Goal: Task Accomplishment & Management: Use online tool/utility

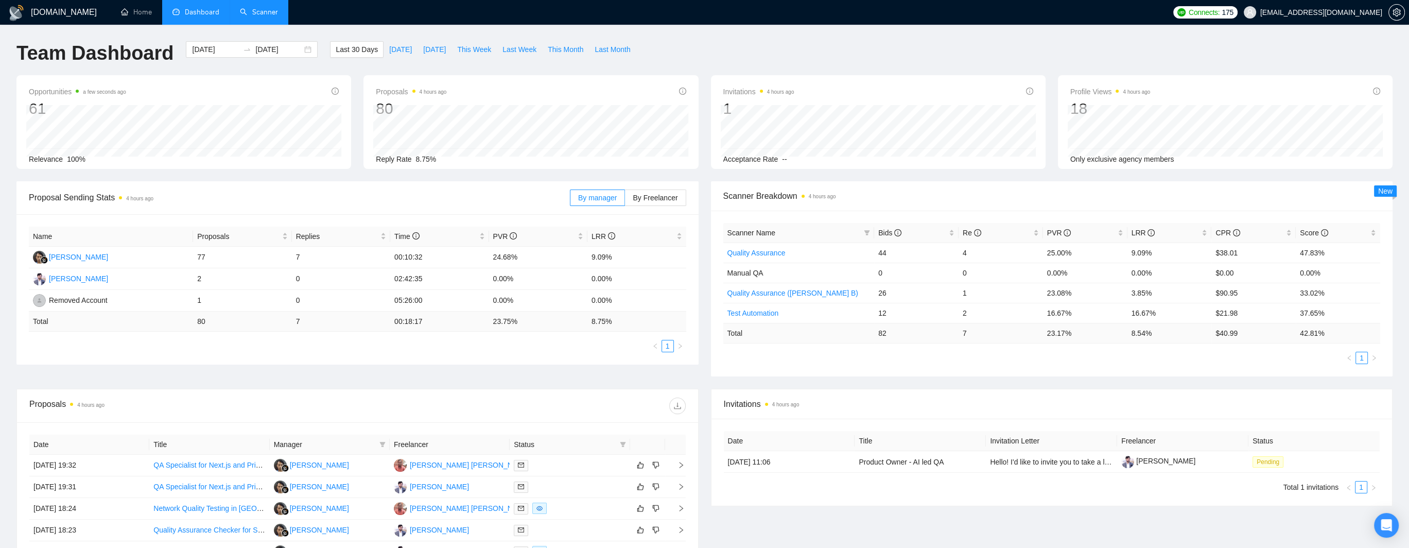
click at [257, 16] on link "Scanner" at bounding box center [259, 12] width 38 height 9
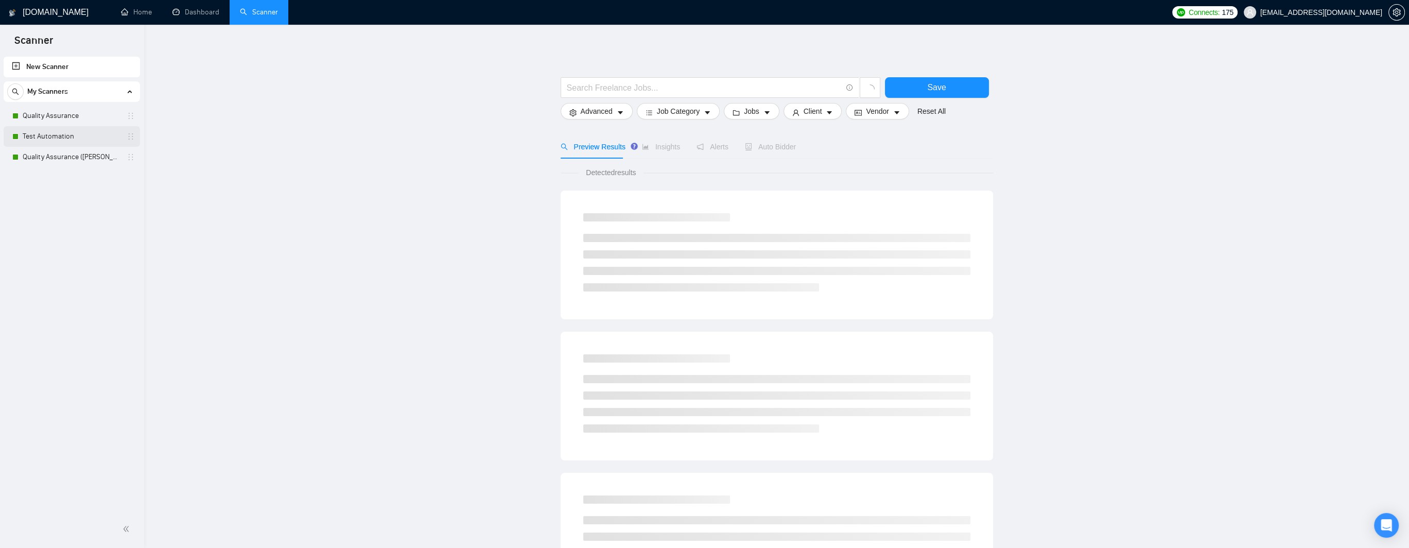
click at [64, 134] on link "Test Automation" at bounding box center [72, 136] width 98 height 21
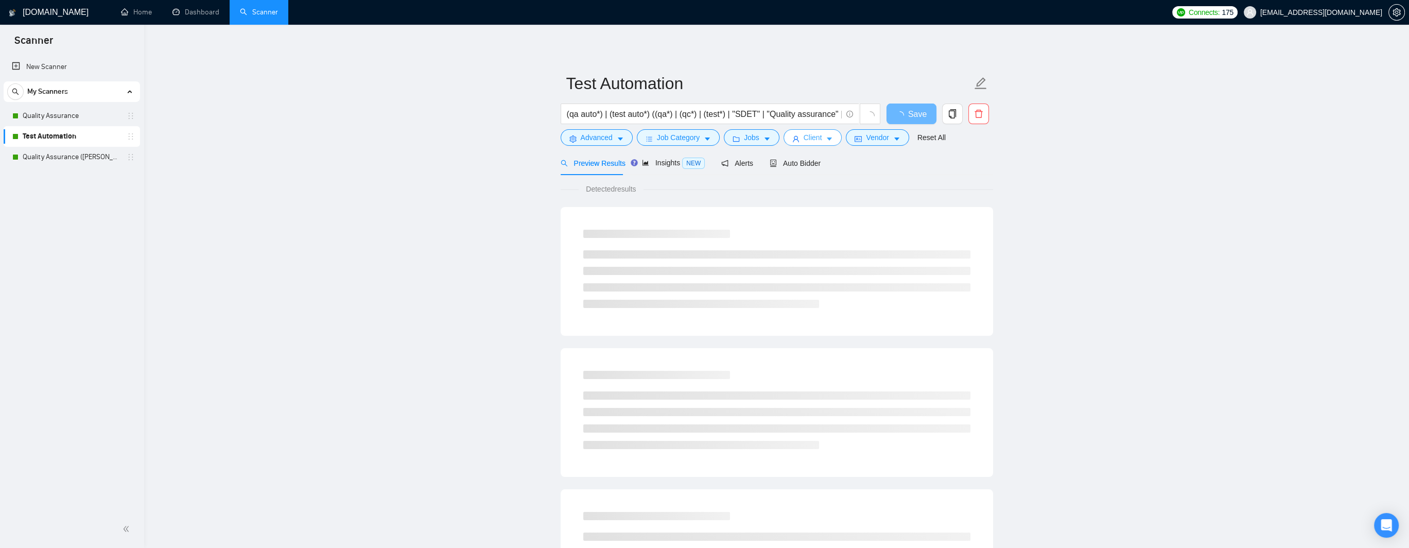
click at [818, 138] on button "Client" at bounding box center [812, 137] width 59 height 16
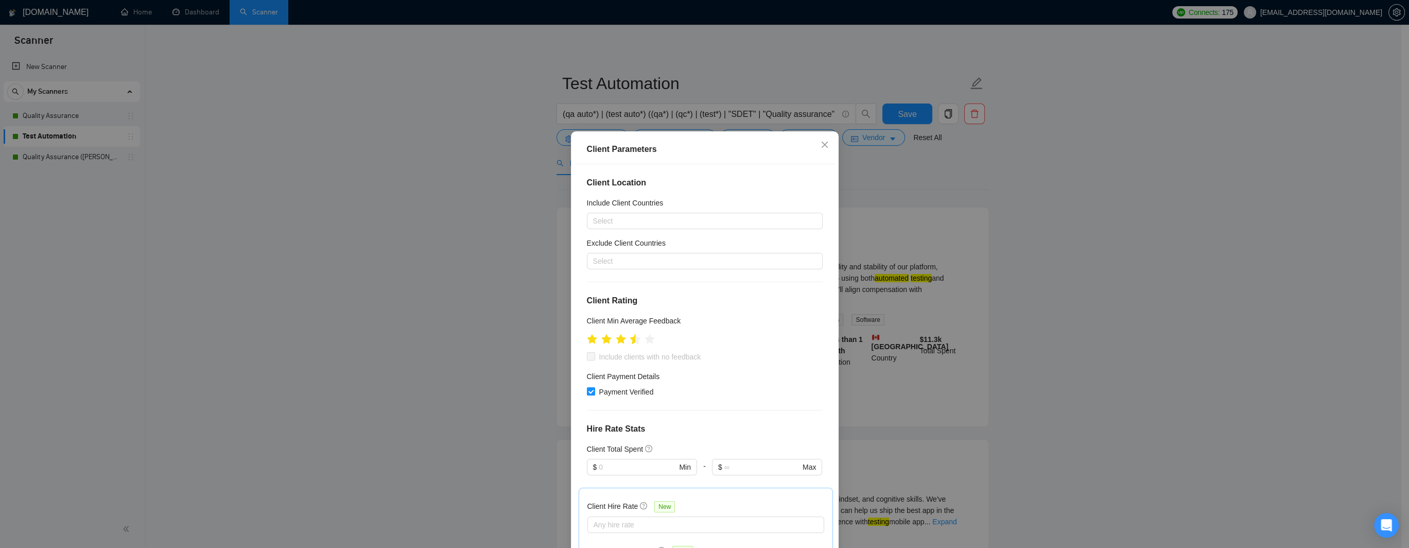
click at [630, 338] on icon "star" at bounding box center [634, 338] width 11 height 10
click at [588, 357] on input "Include clients with no feedback" at bounding box center [590, 355] width 7 height 7
checkbox input "true"
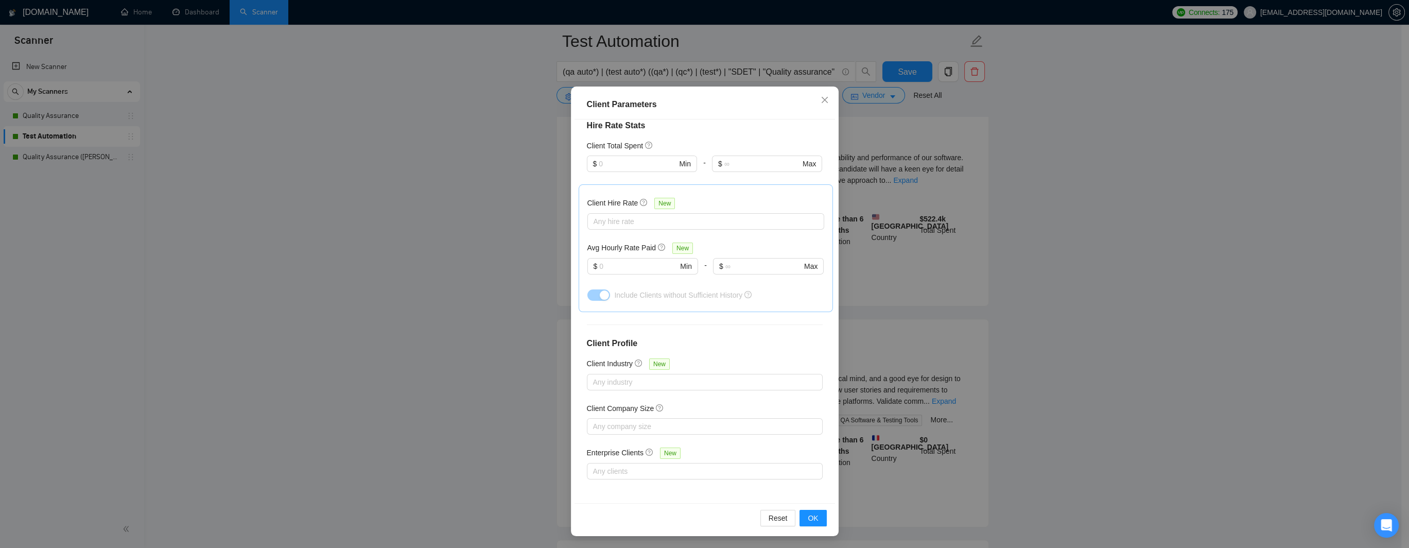
scroll to position [772, 0]
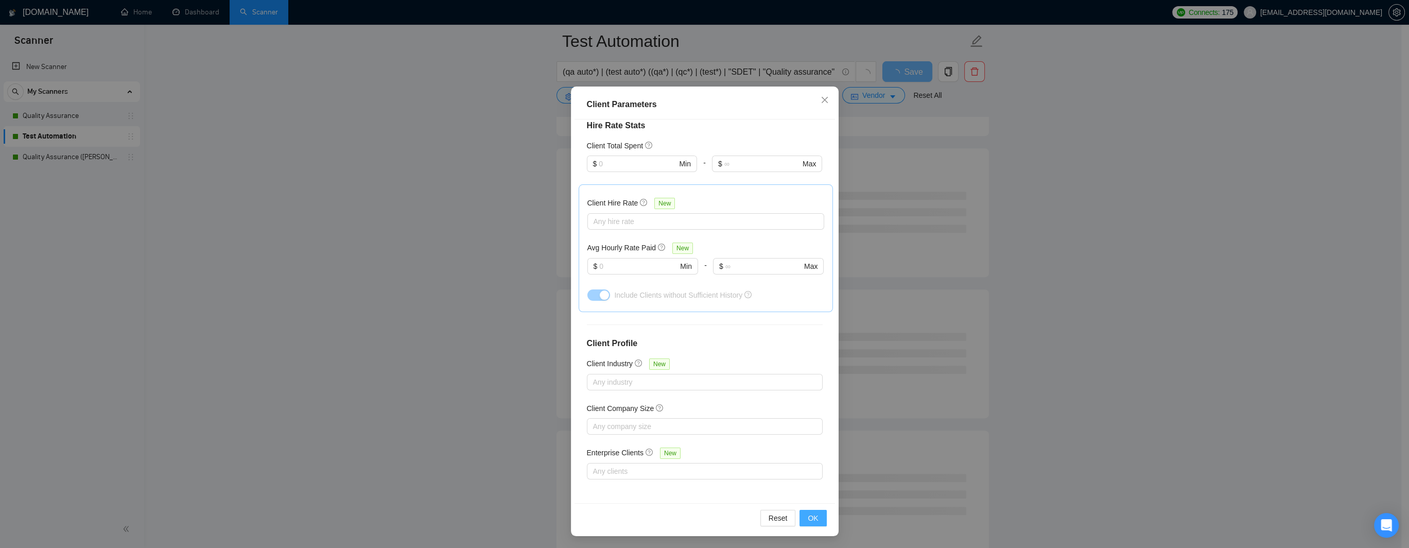
click at [809, 518] on span "OK" at bounding box center [812, 517] width 10 height 11
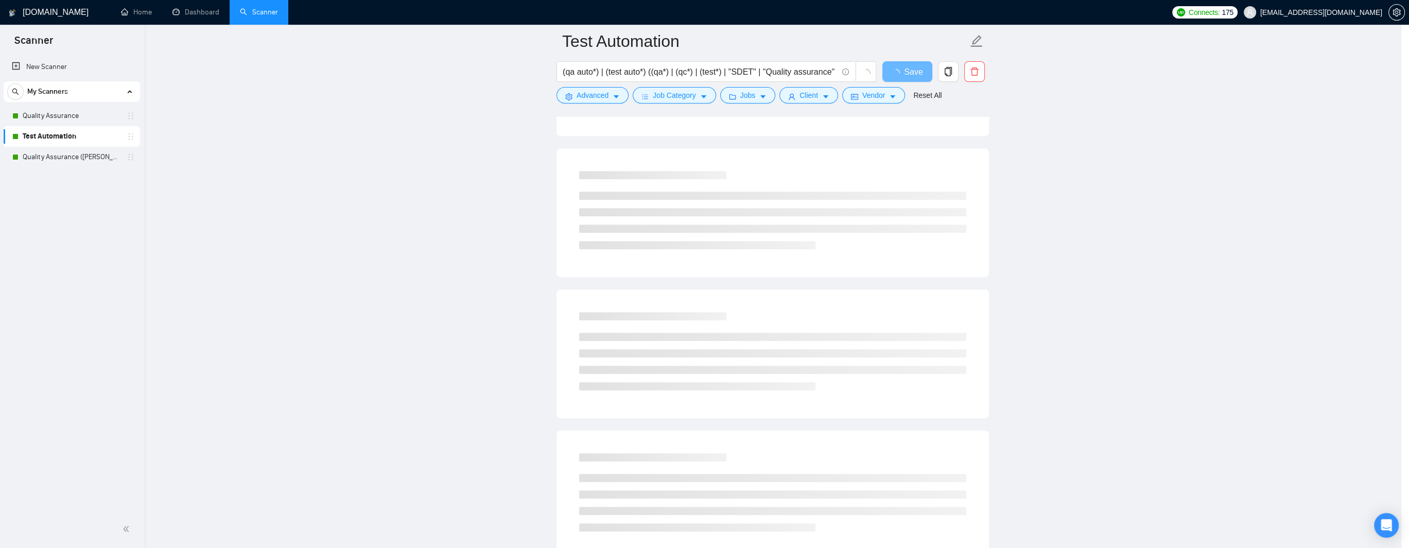
scroll to position [0, 0]
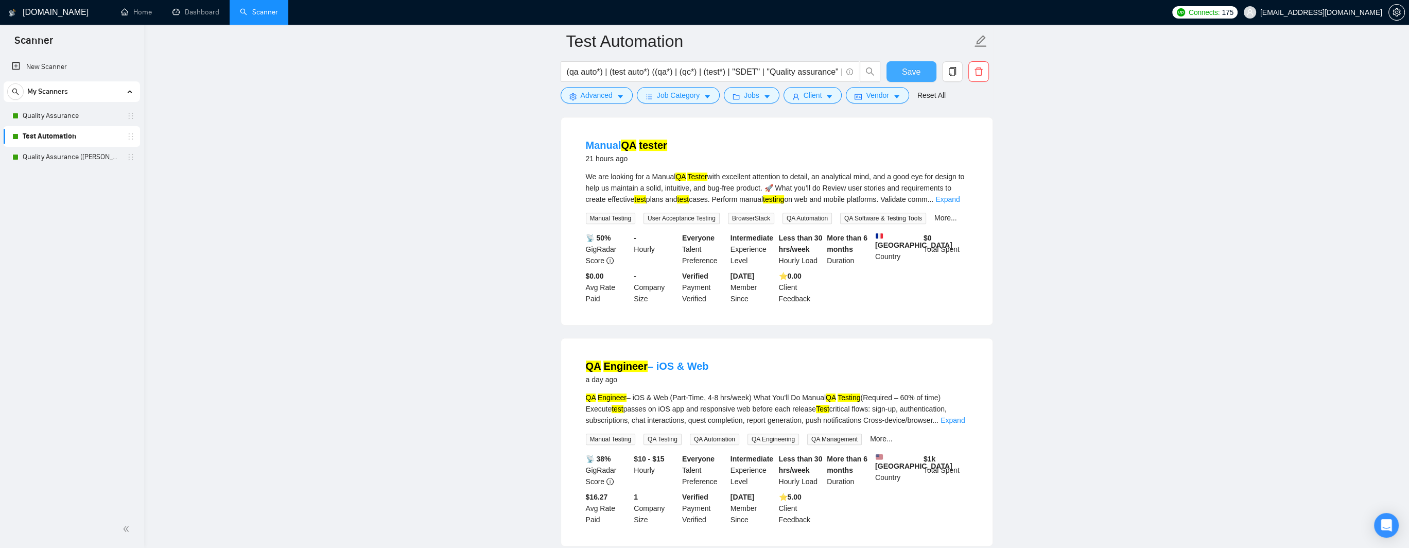
click at [912, 74] on span "Save" at bounding box center [911, 71] width 19 height 13
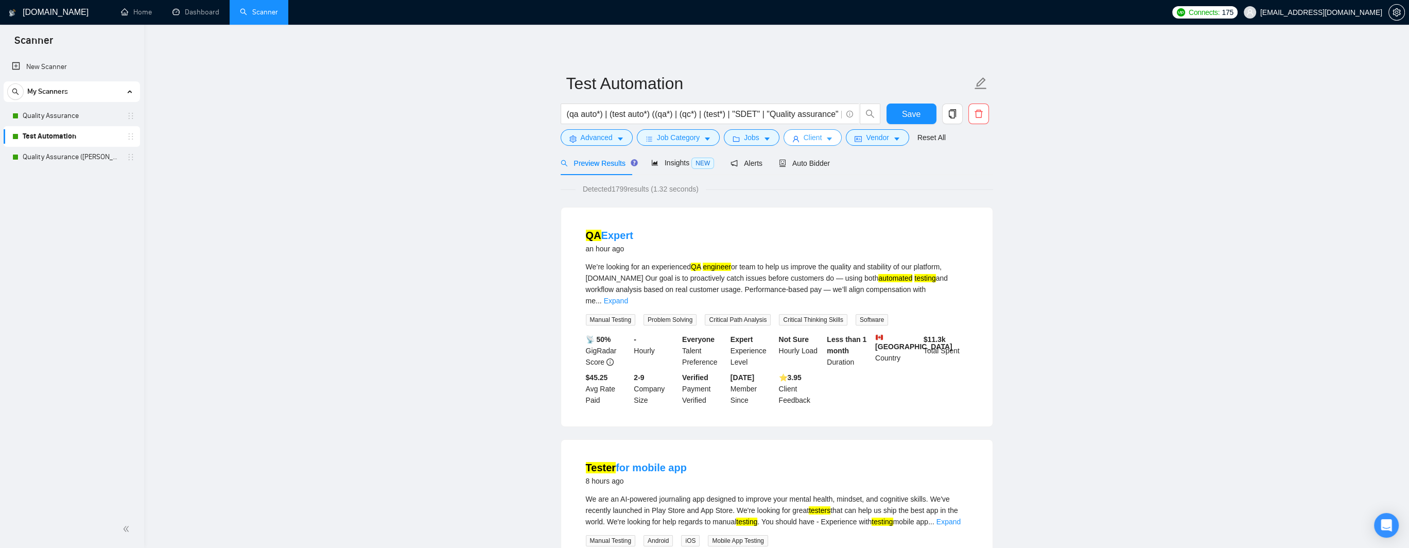
click at [809, 137] on span "Client" at bounding box center [812, 137] width 19 height 11
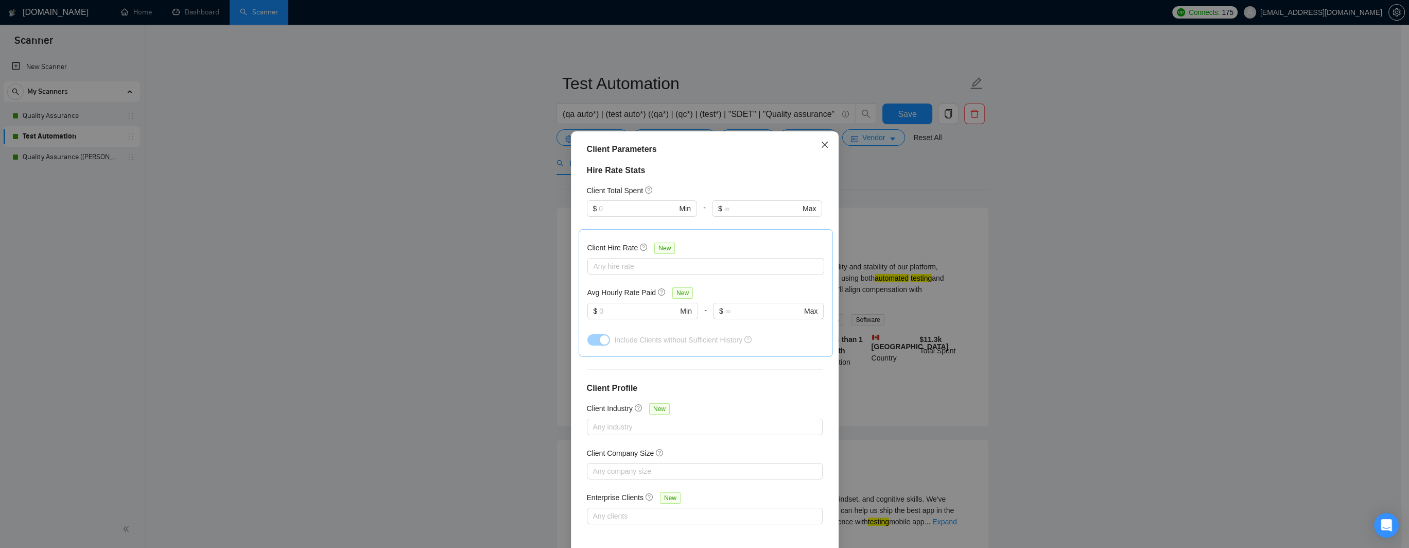
click at [820, 147] on icon "close" at bounding box center [824, 144] width 8 height 8
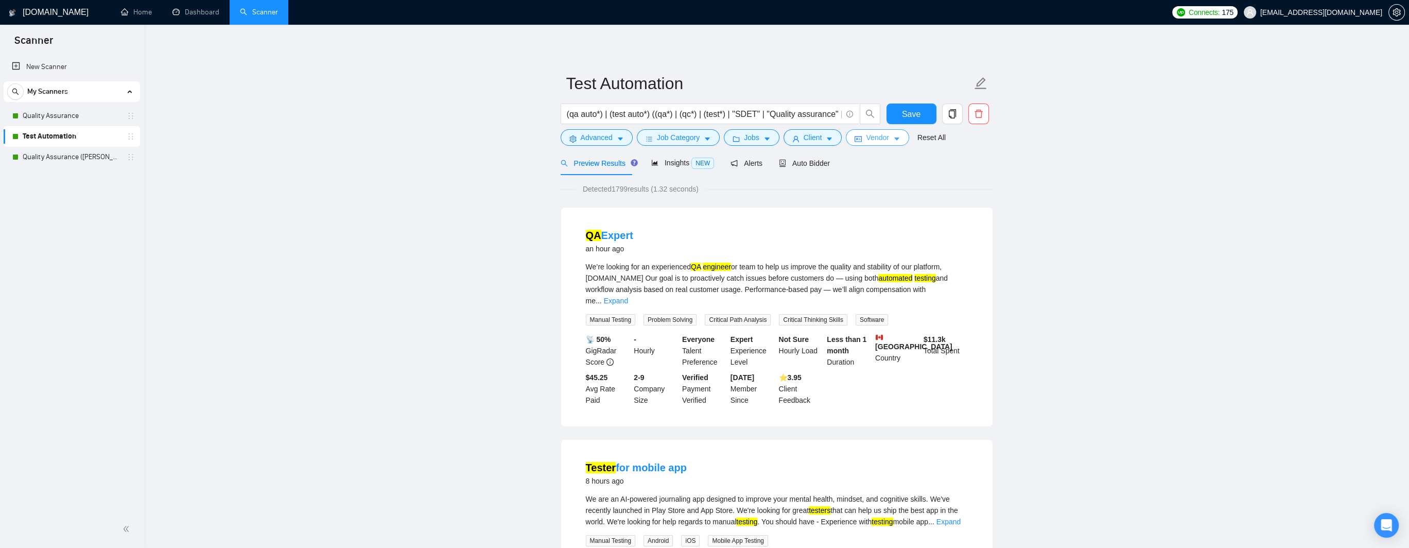
click at [860, 138] on button "Vendor" at bounding box center [877, 137] width 63 height 16
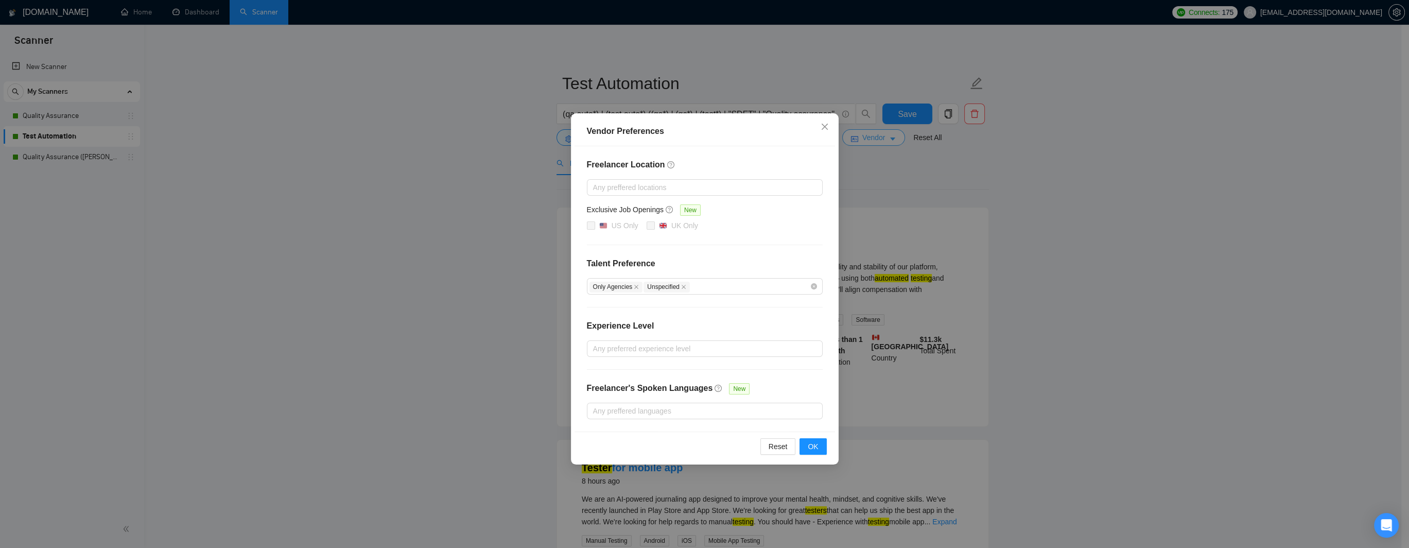
click at [860, 138] on div "Vendor Preferences Freelancer Location Any preffered locations Exclusive Job Op…" at bounding box center [704, 274] width 1409 height 548
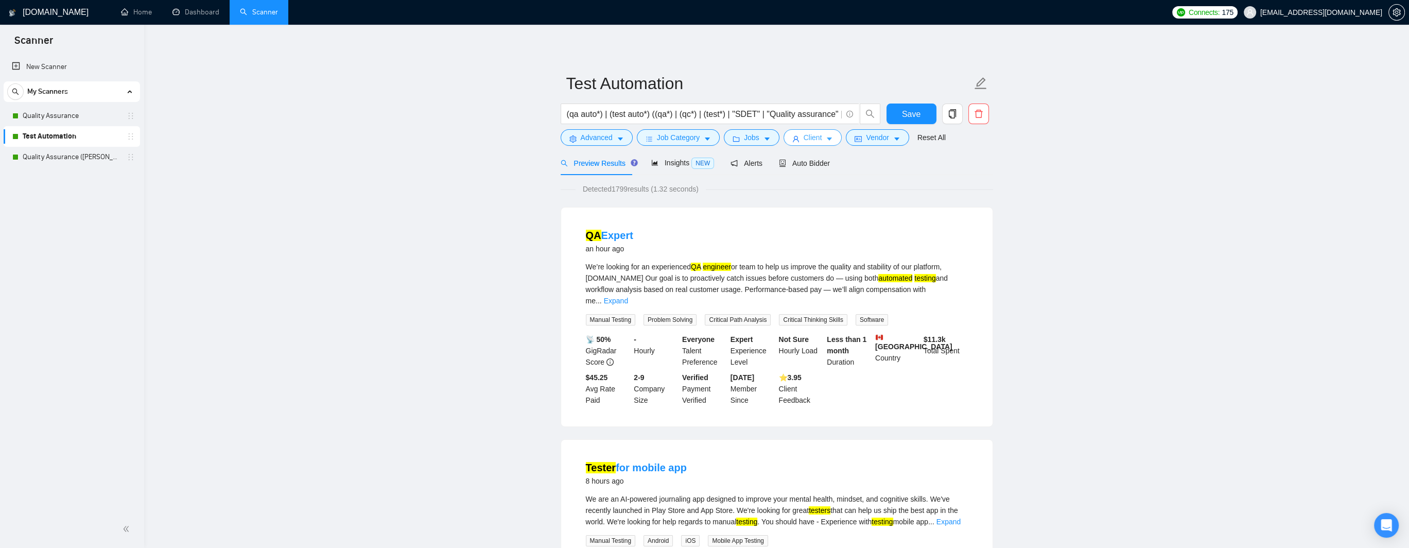
click at [804, 139] on span "Client" at bounding box center [812, 137] width 19 height 11
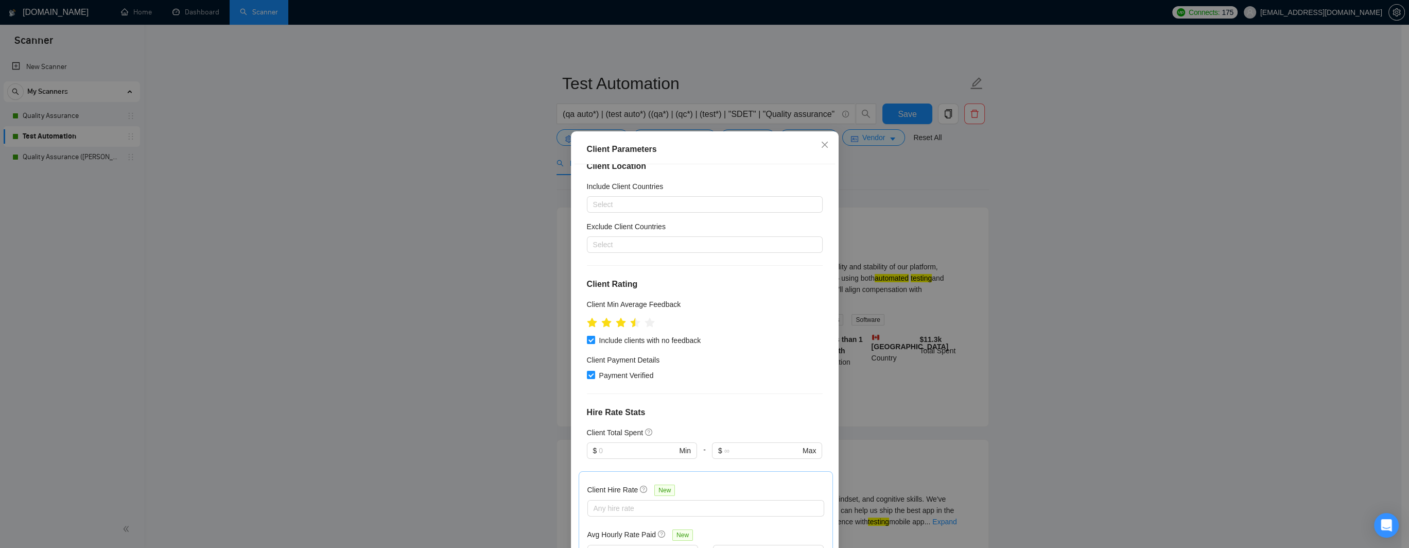
scroll to position [15, 0]
click at [820, 143] on icon "close" at bounding box center [824, 144] width 8 height 8
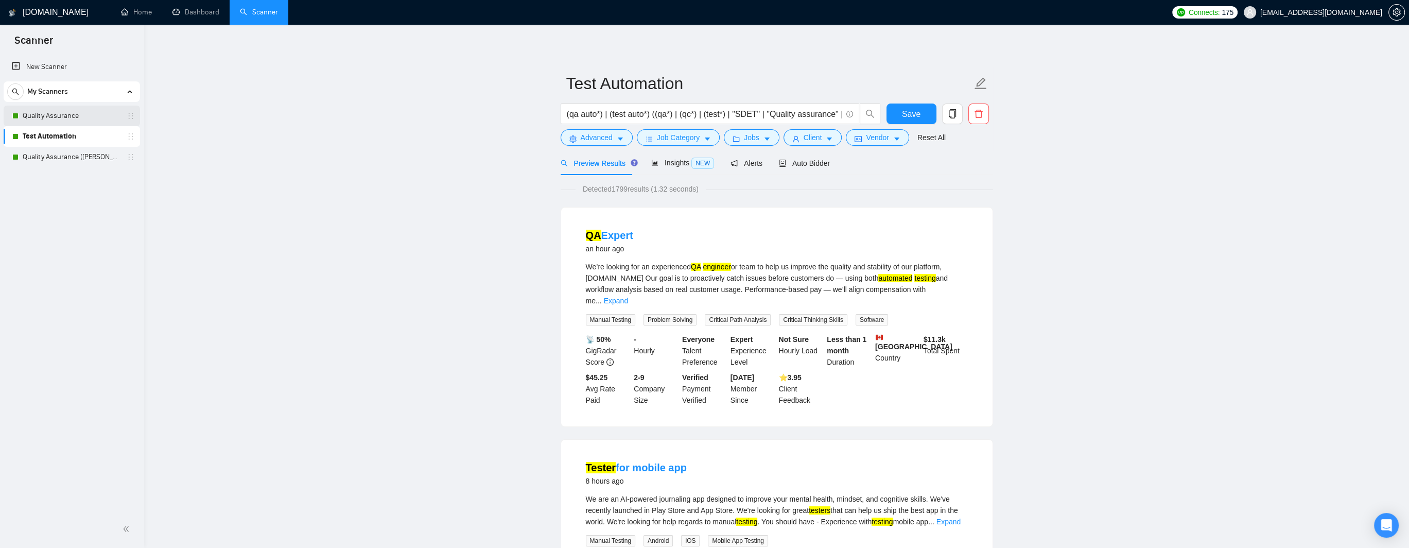
click at [48, 114] on link "Quality Assurance" at bounding box center [72, 115] width 98 height 21
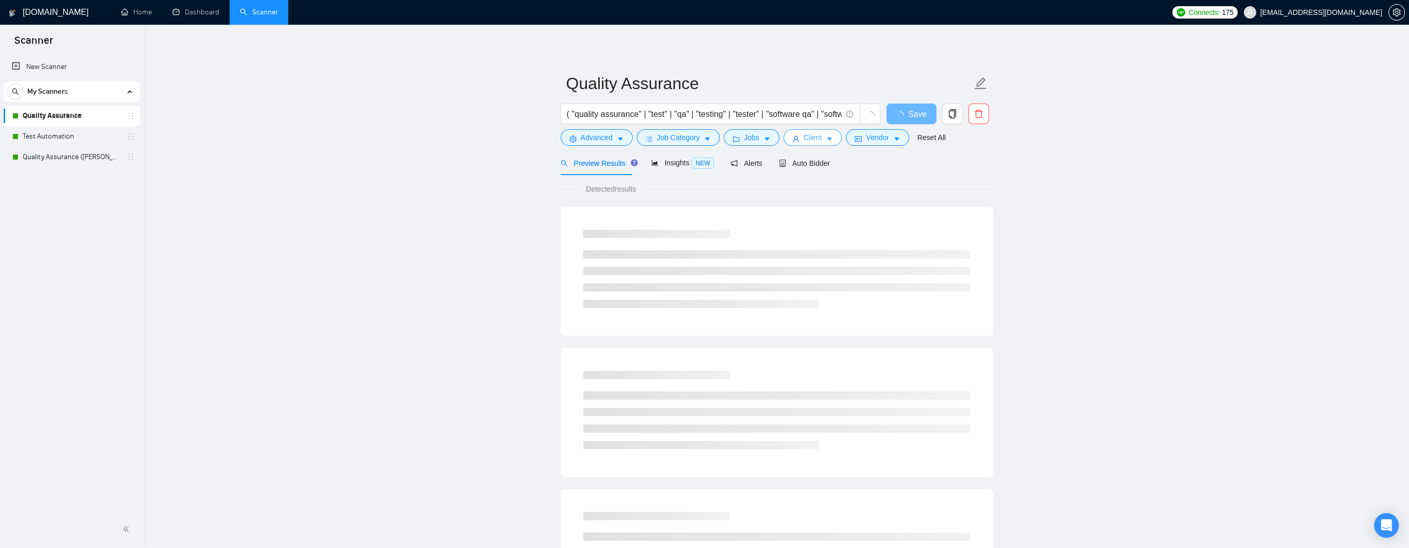
click at [811, 138] on span "Client" at bounding box center [812, 137] width 19 height 11
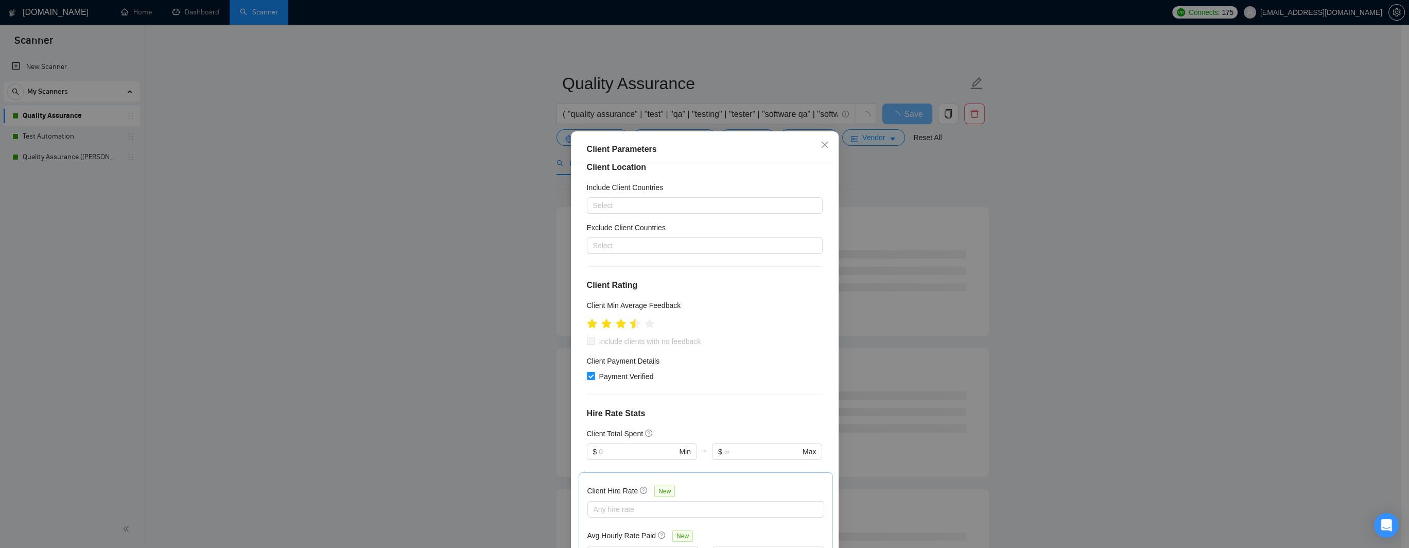
click at [630, 324] on icon "star" at bounding box center [634, 323] width 11 height 10
click at [633, 323] on icon "star" at bounding box center [634, 323] width 11 height 10
click at [587, 339] on input "Include clients with no feedback" at bounding box center [590, 340] width 7 height 7
checkbox input "true"
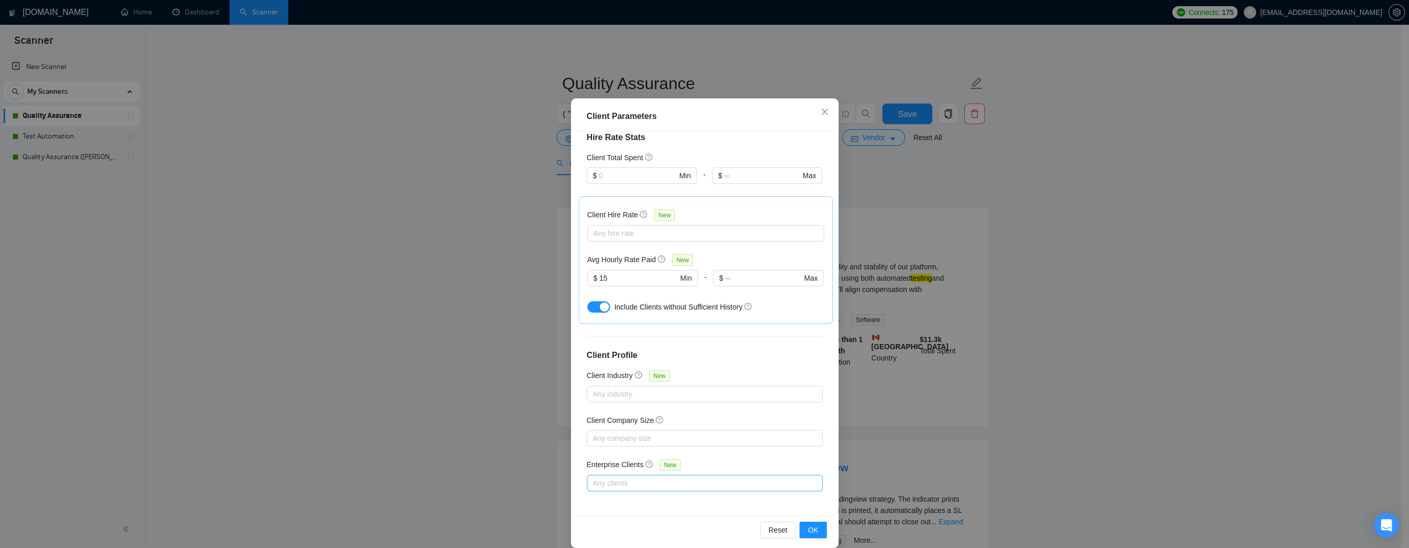
scroll to position [45, 0]
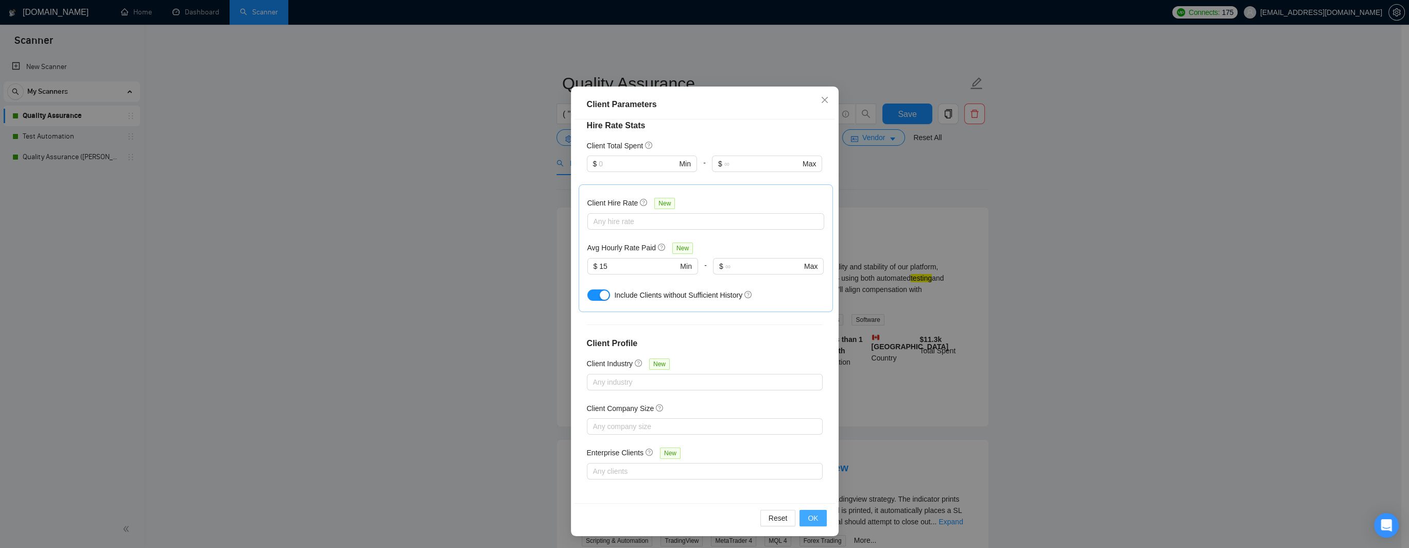
click at [812, 514] on span "OK" at bounding box center [812, 517] width 10 height 11
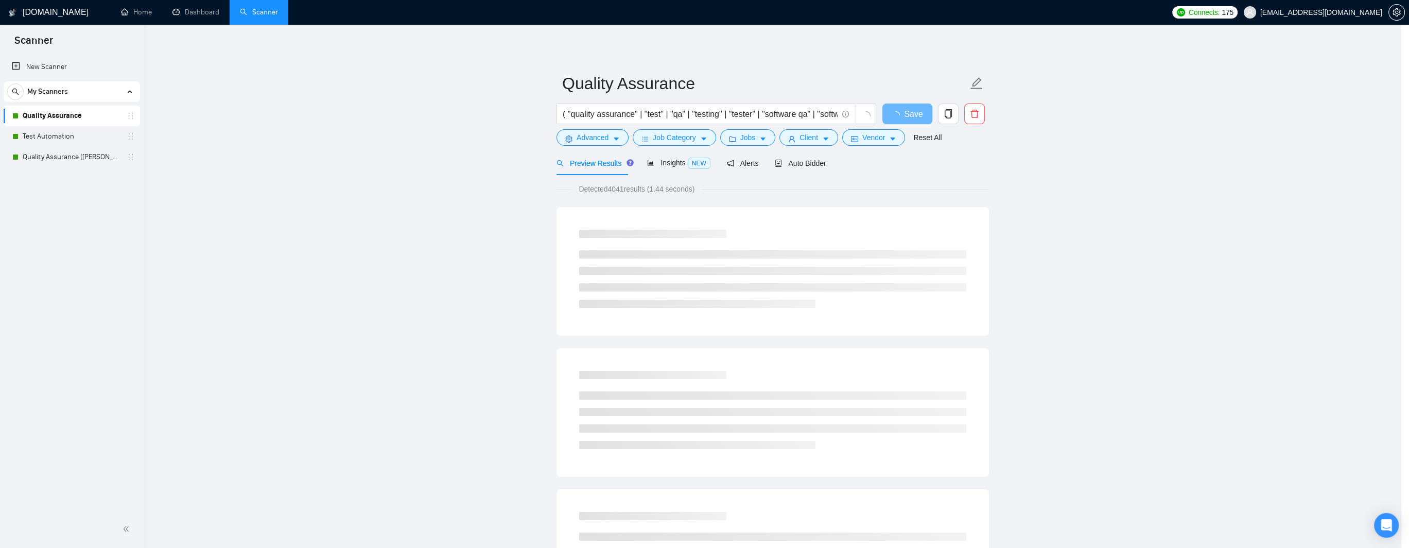
scroll to position [0, 0]
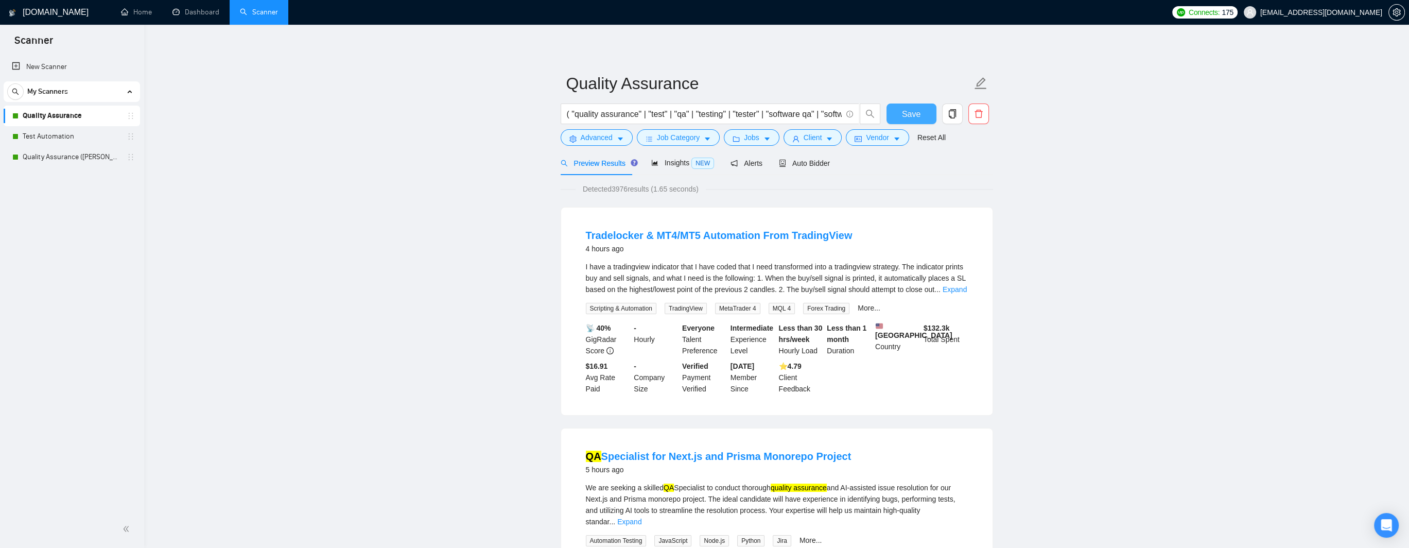
click at [899, 118] on button "Save" at bounding box center [911, 113] width 50 height 21
click at [69, 155] on link "Quality Assurance ([PERSON_NAME] B)" at bounding box center [72, 157] width 98 height 21
click at [815, 138] on span "Client" at bounding box center [812, 137] width 19 height 11
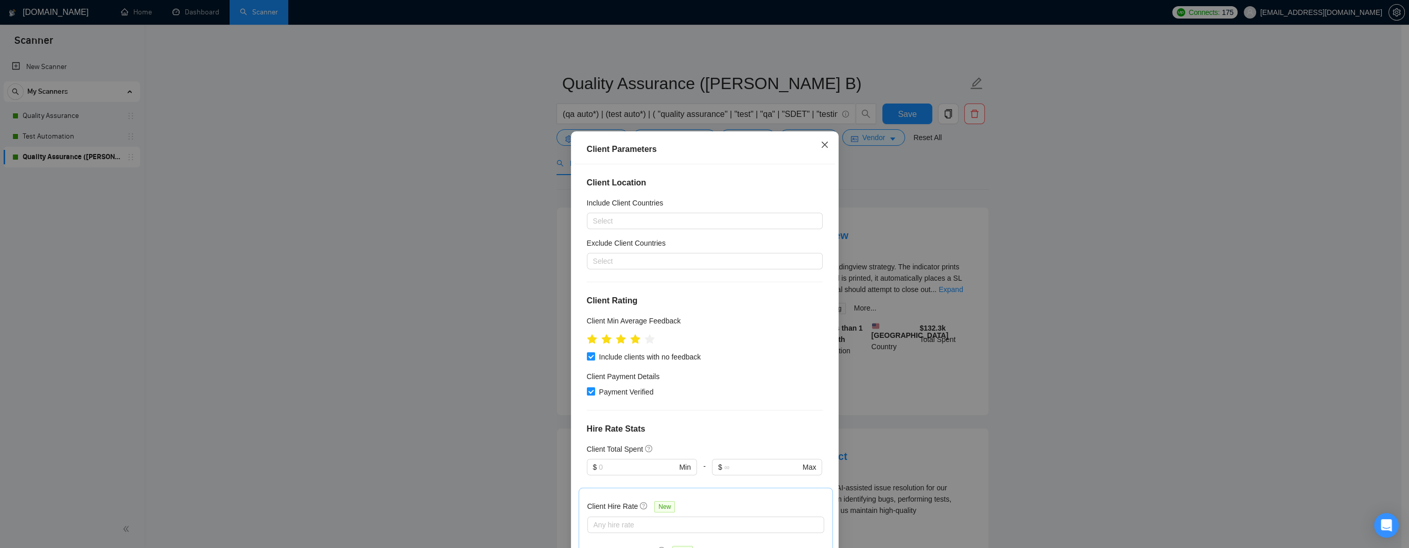
click at [821, 144] on icon "close" at bounding box center [824, 145] width 6 height 6
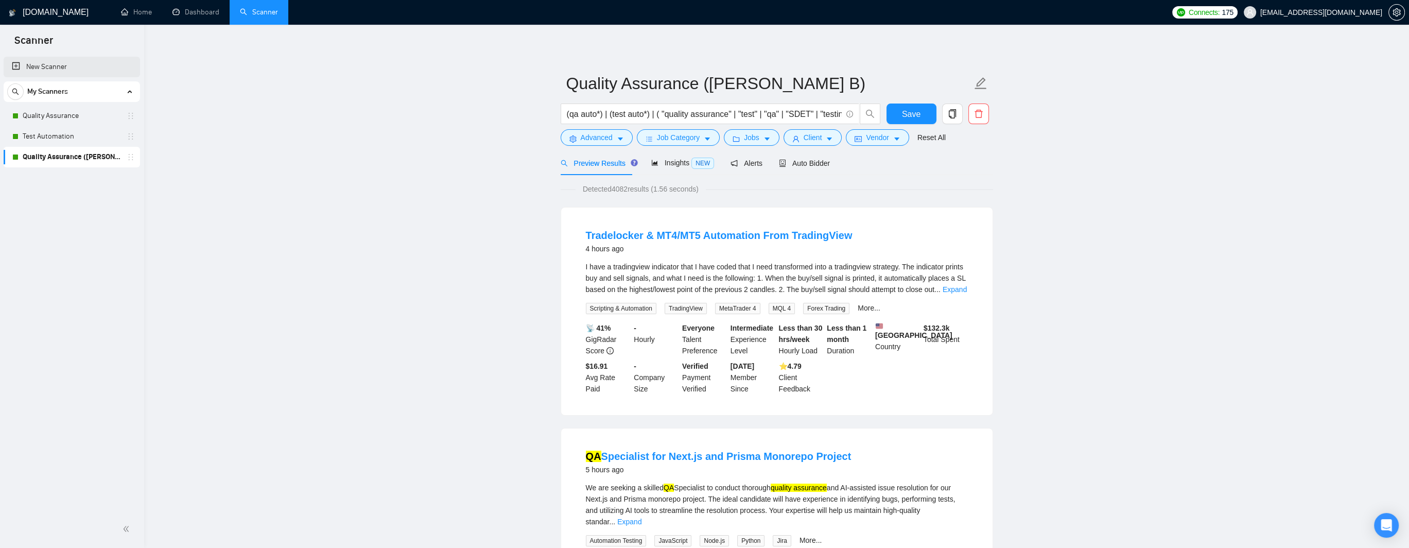
click at [74, 116] on link "Quality Assurance" at bounding box center [72, 115] width 98 height 21
click at [152, 12] on link "Home" at bounding box center [136, 12] width 31 height 9
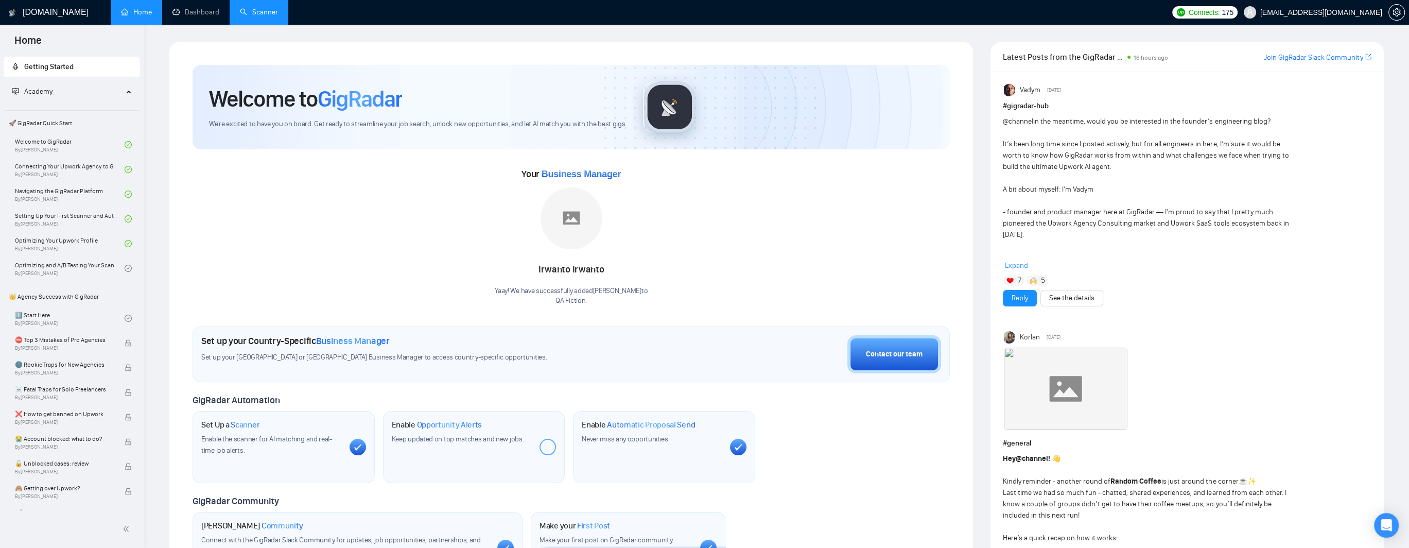
click at [921, 5] on ul "Home Dashboard Scanner" at bounding box center [637, 12] width 1060 height 25
